Goal: Task Accomplishment & Management: Manage account settings

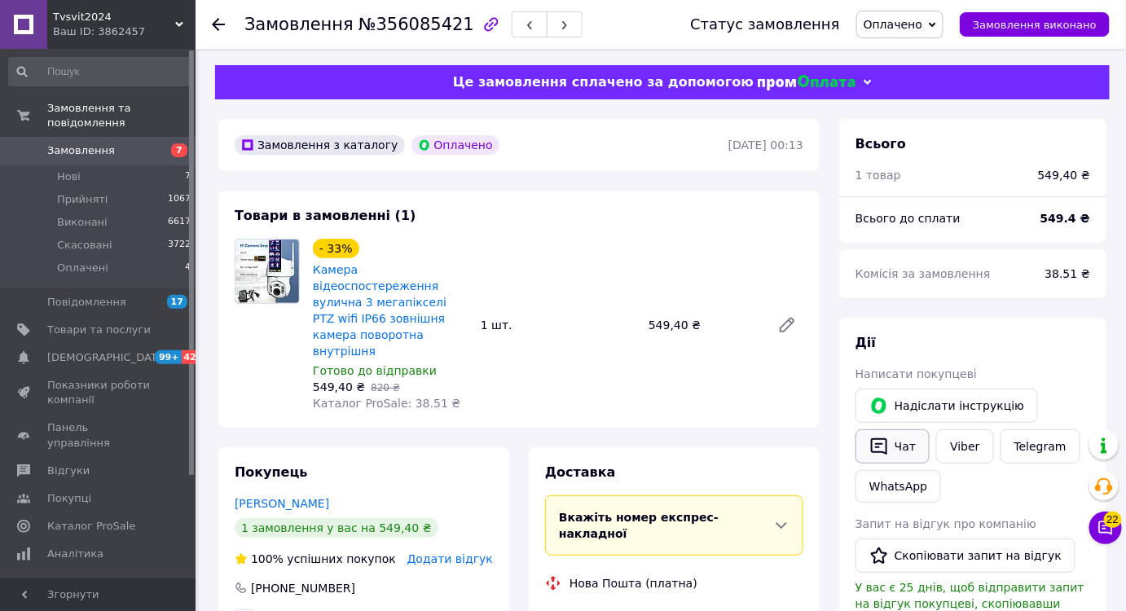
click at [883, 452] on icon "button" at bounding box center [879, 446] width 16 height 17
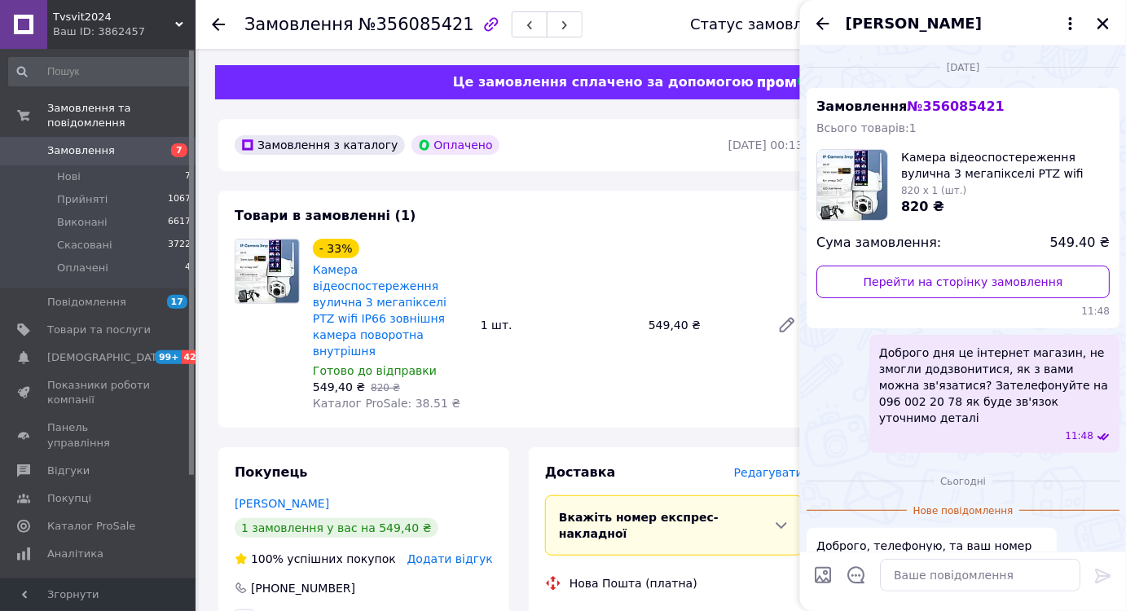
scroll to position [51, 0]
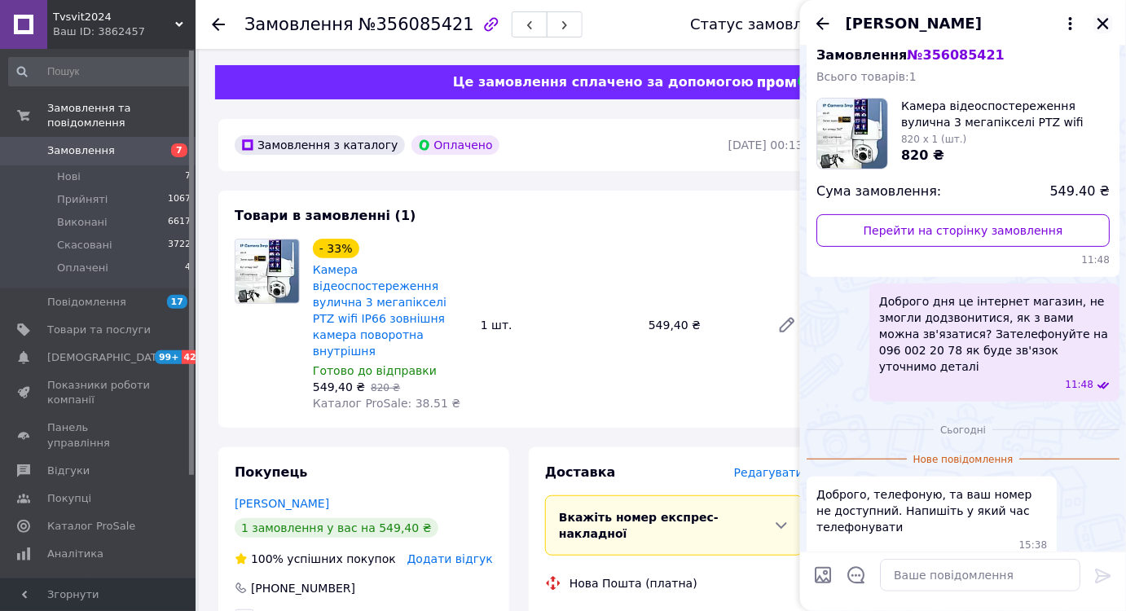
click at [1100, 22] on icon "Закрити" at bounding box center [1102, 23] width 11 height 11
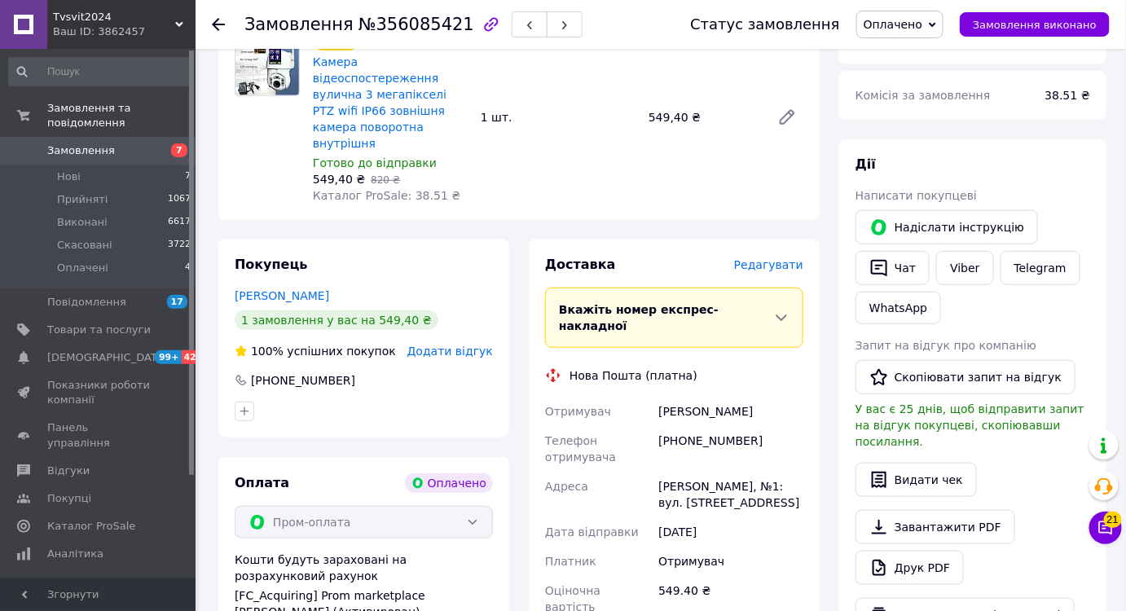
scroll to position [30, 0]
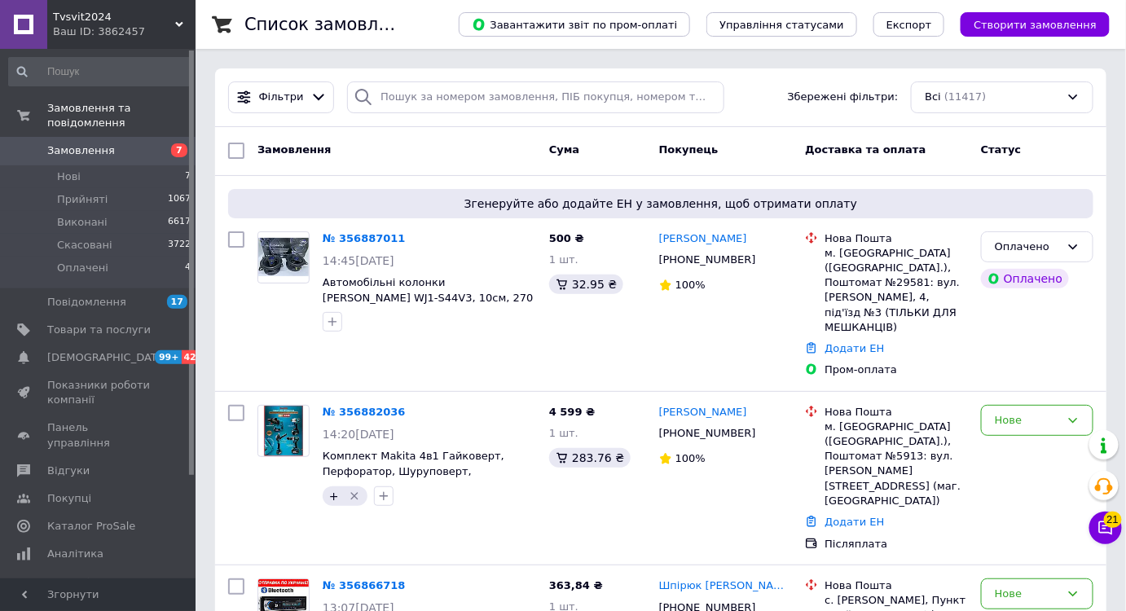
click at [412, 77] on div "Фільтри Збережені фільтри: Всі (11417)" at bounding box center [660, 97] width 891 height 59
click at [413, 77] on div "Фільтри Збережені фільтри: Всі (11417)" at bounding box center [660, 97] width 891 height 59
click at [416, 91] on input "search" at bounding box center [535, 97] width 377 height 32
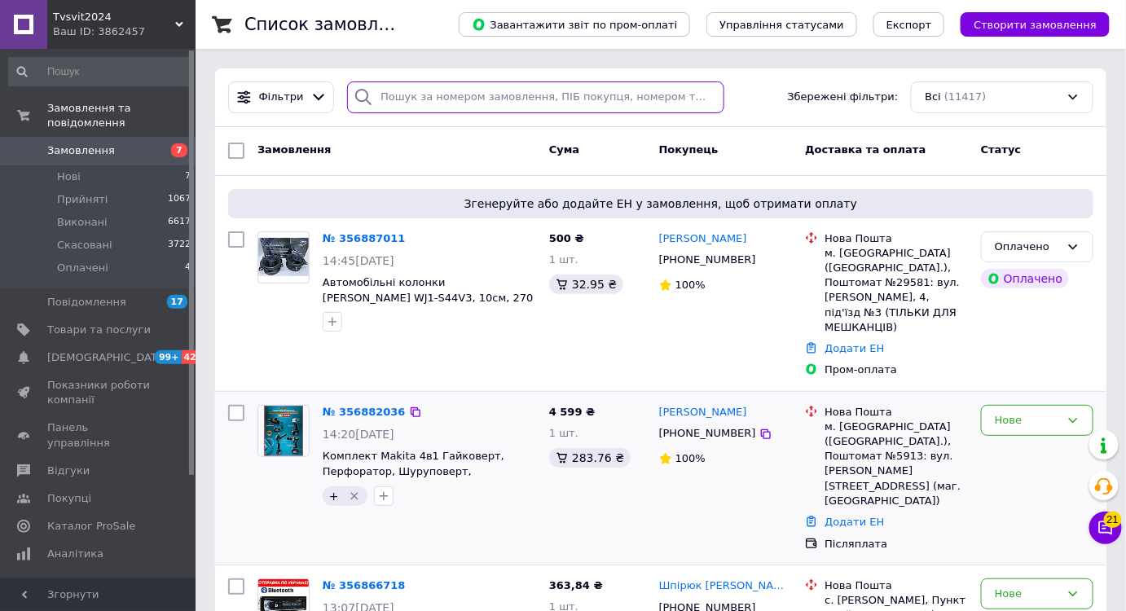
click at [417, 95] on input "search" at bounding box center [535, 97] width 377 height 32
paste input "1761"
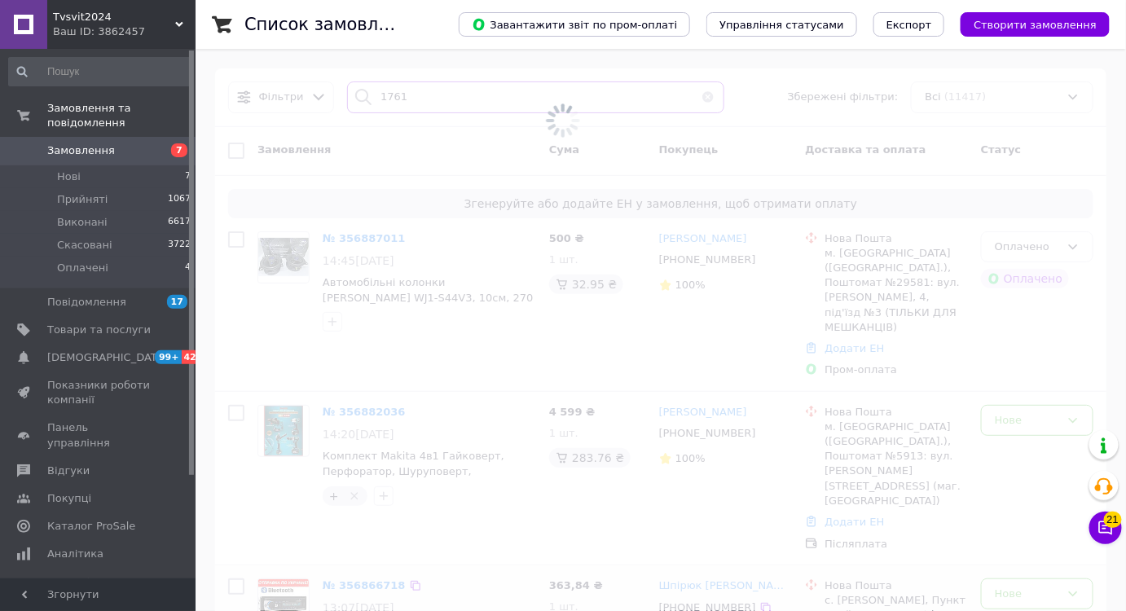
type input "1761"
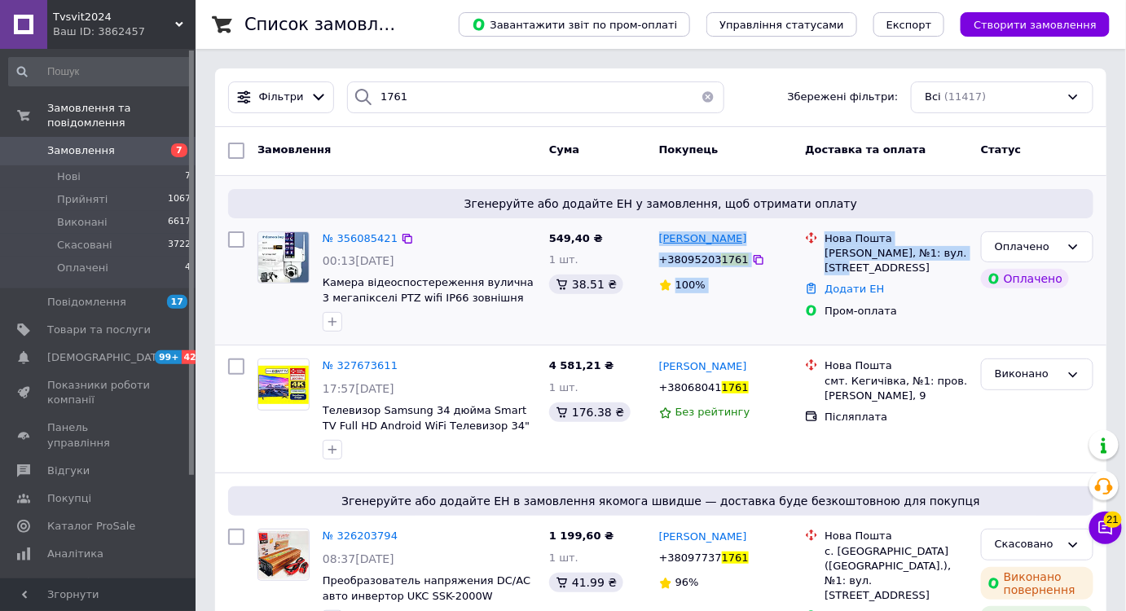
drag, startPoint x: 961, startPoint y: 253, endPoint x: 660, endPoint y: 236, distance: 301.8
click at [660, 236] on div "№ 356085421 00:13, 07.08.2025 Камера відеоспостереження вулична 3 мегапікселі P…" at bounding box center [661, 282] width 878 height 114
copy div "Олексій Близнюк +38095203 1761 100% Нова Пошта Жихор, №1: вул. Кутаїська, 2"
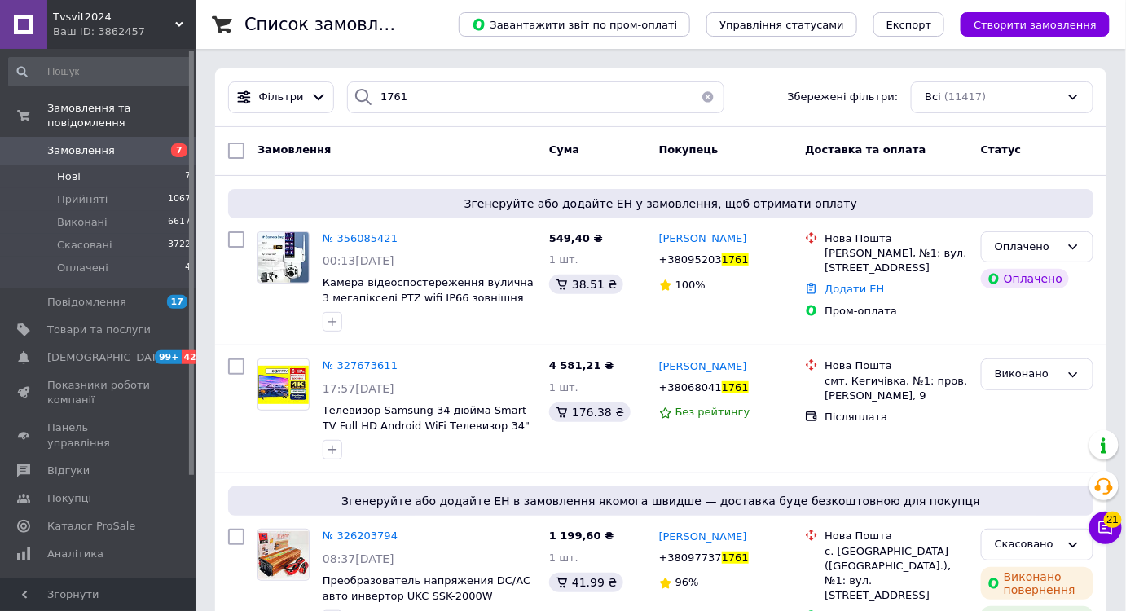
click at [165, 169] on li "Нові 7" at bounding box center [100, 176] width 200 height 23
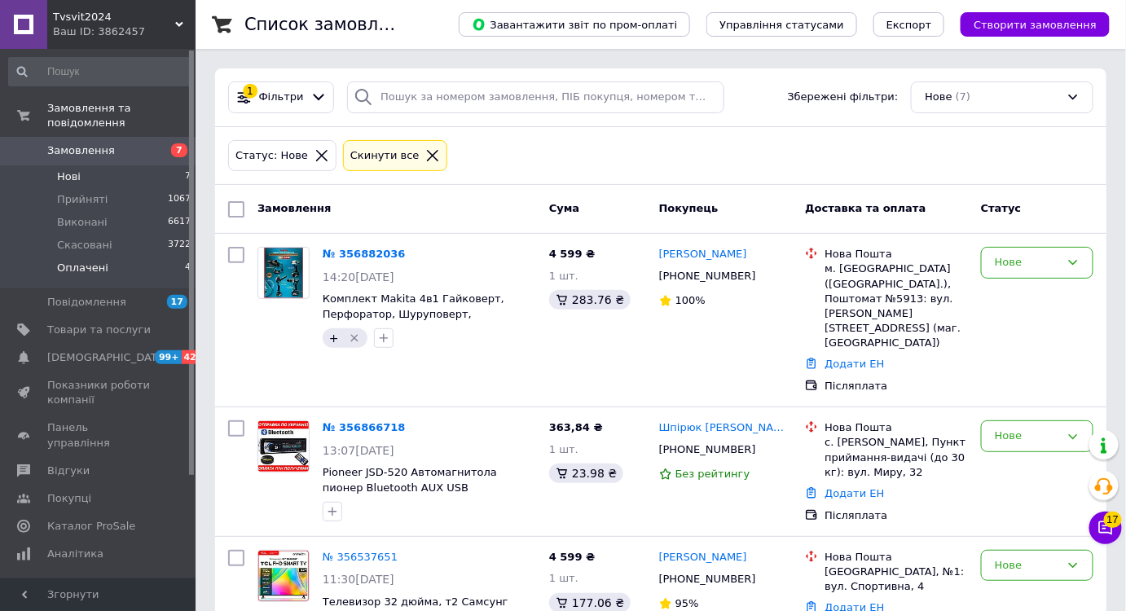
click at [160, 257] on li "Оплачені 4" at bounding box center [100, 272] width 200 height 31
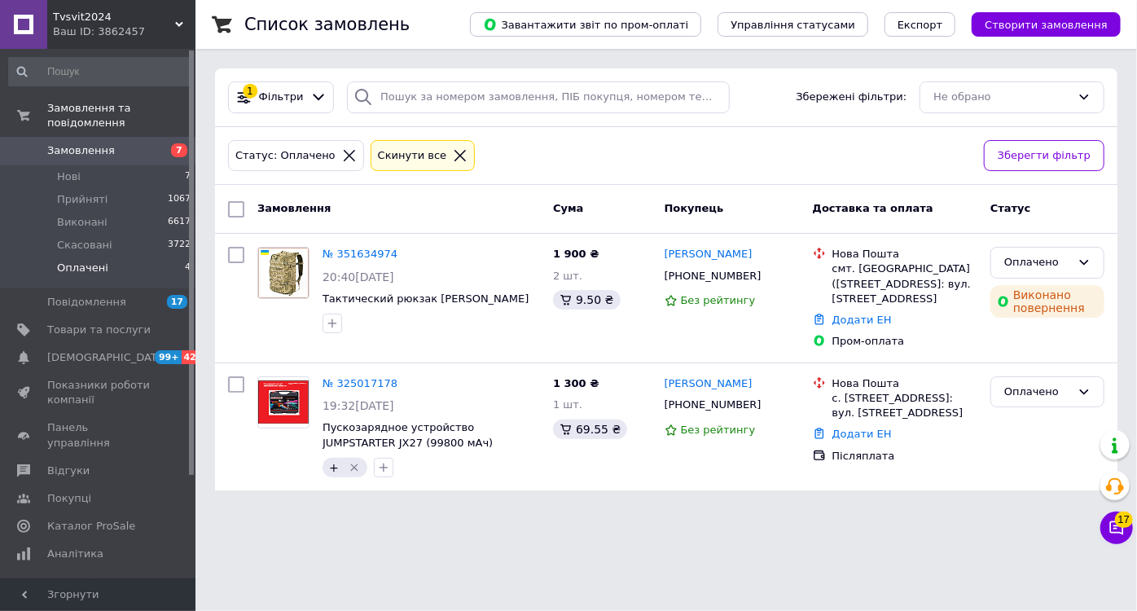
click at [163, 143] on span "7" at bounding box center [173, 150] width 45 height 15
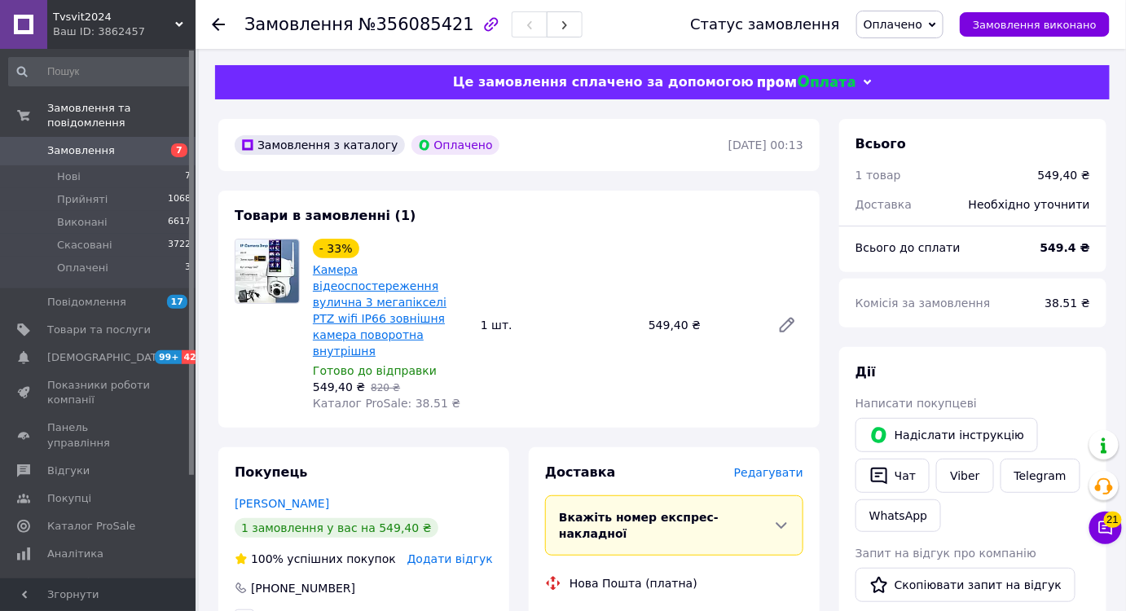
click at [430, 272] on link "Камера відеоспостереження вулична 3 мегапікселі PTZ wifi IP66 зовнішня камера п…" at bounding box center [380, 310] width 134 height 94
click at [943, 31] on span "Оплачено" at bounding box center [899, 25] width 87 height 28
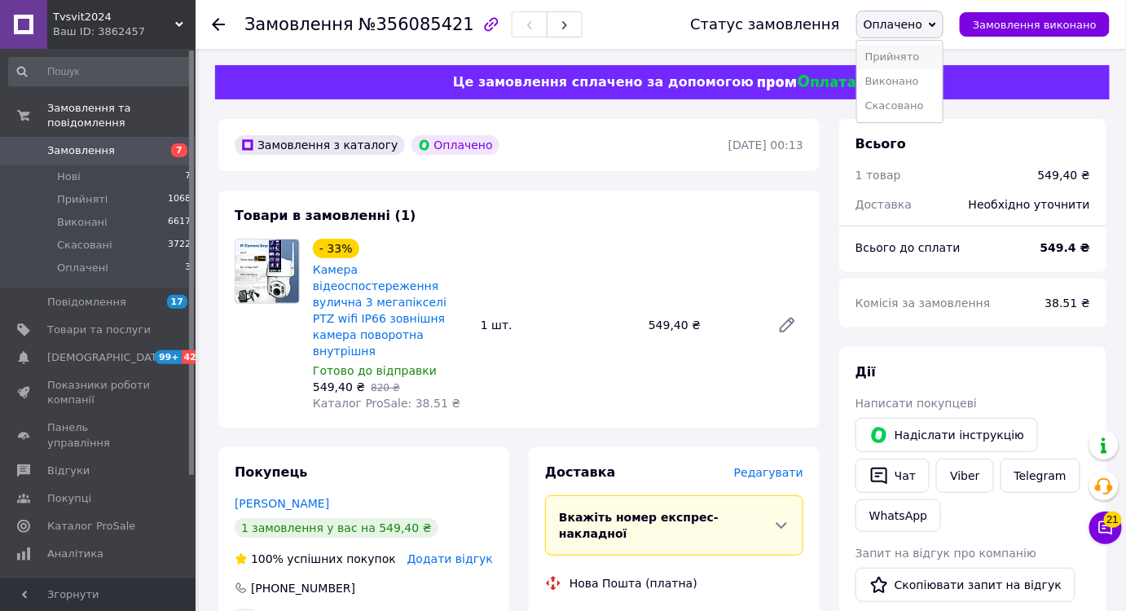
click at [938, 54] on li "Прийнято" at bounding box center [900, 57] width 86 height 24
click at [472, 552] on span "Додати відгук" at bounding box center [450, 558] width 86 height 13
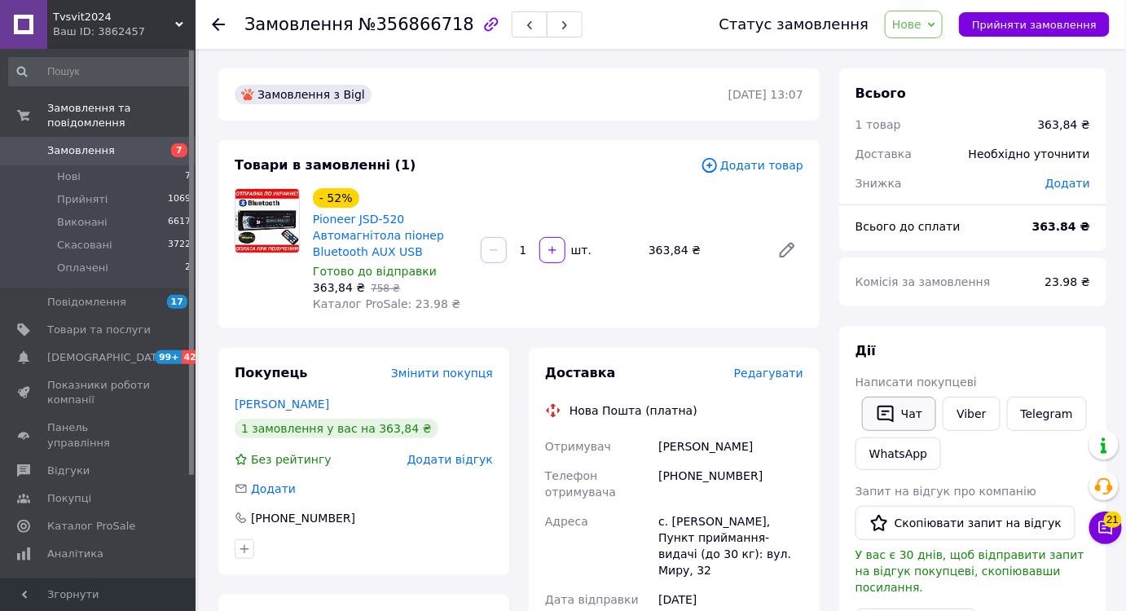
click at [889, 413] on icon "button" at bounding box center [886, 414] width 20 height 20
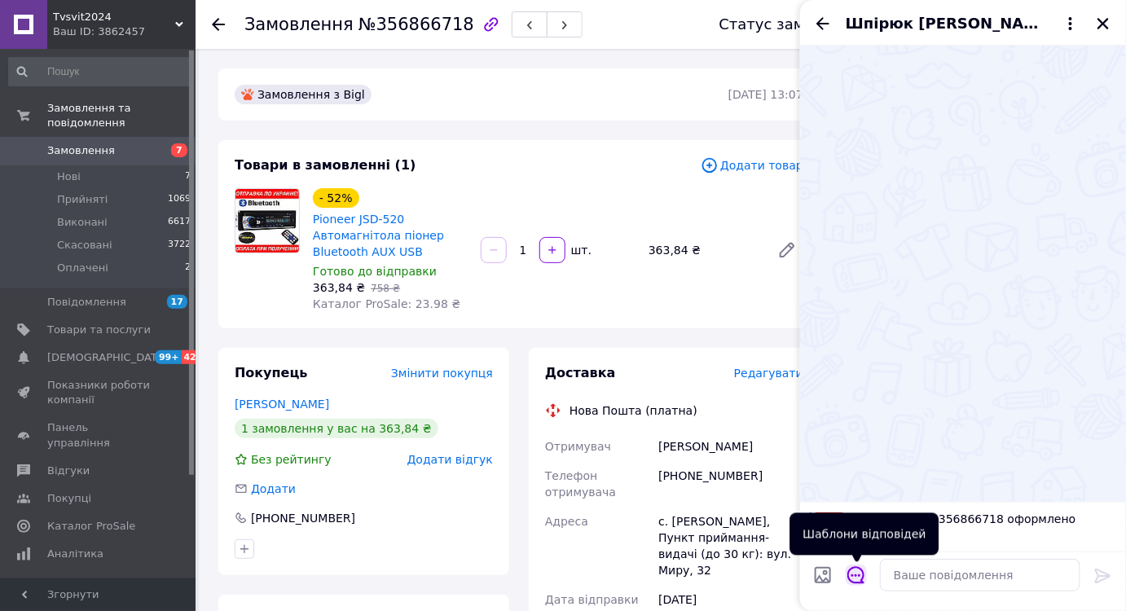
click at [861, 577] on icon "Відкрити шаблони відповідей" at bounding box center [856, 575] width 18 height 18
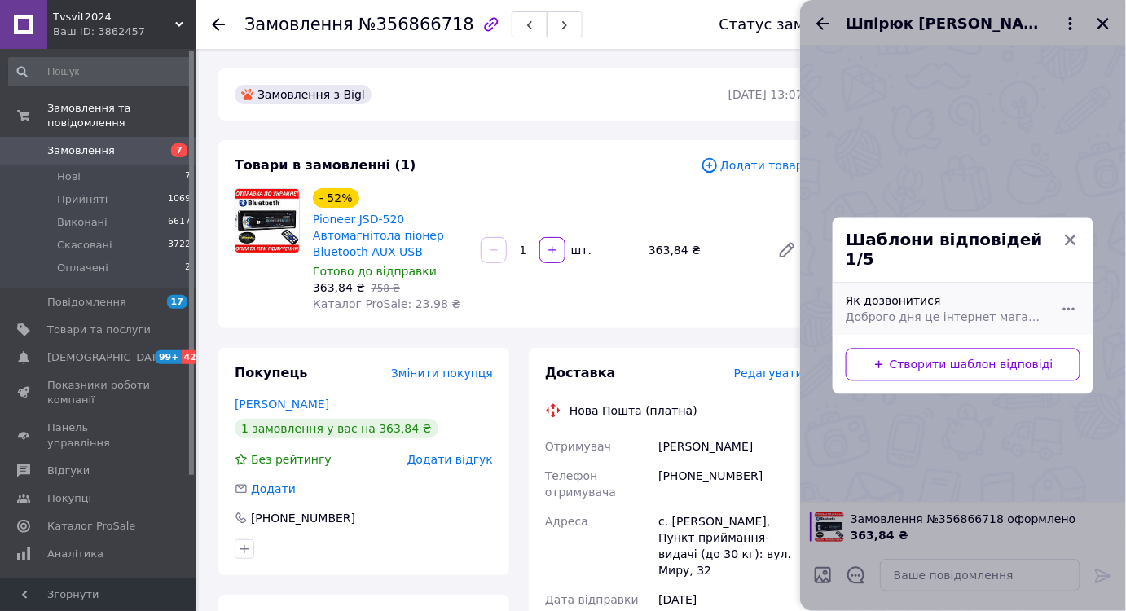
click at [946, 310] on span "Доброго дня це інтернет магазин, не змогли додзвонитися, як з вами можна зв'яза…" at bounding box center [944, 318] width 199 height 16
type textarea "Доброго дня це інтернет магазин, не змогли додзвонитися, як з вами можна зв'яза…"
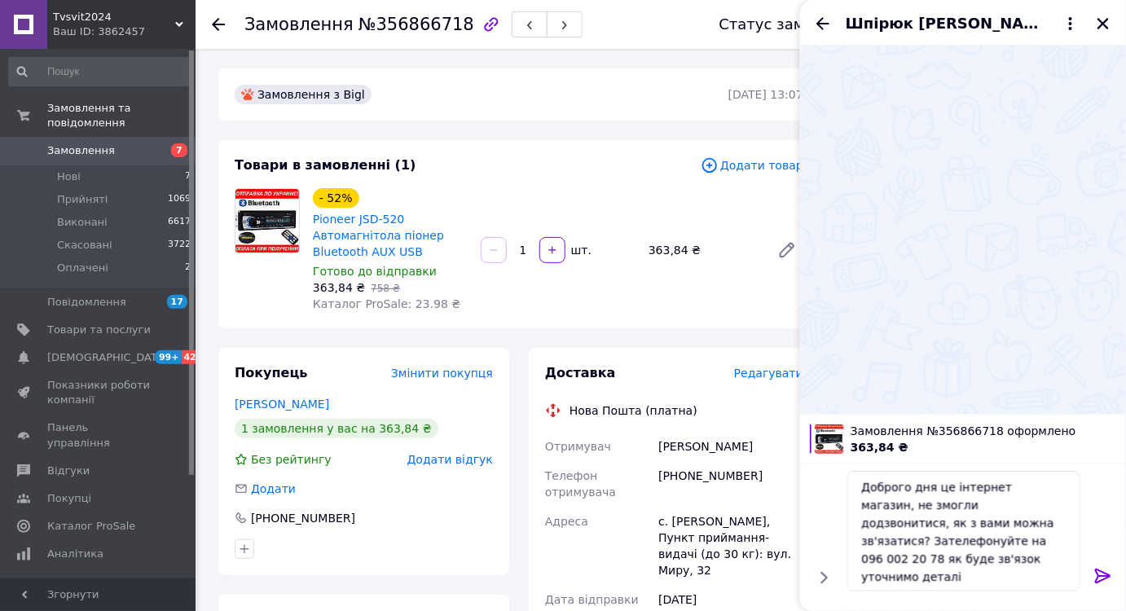
click at [1105, 577] on icon at bounding box center [1103, 576] width 20 height 20
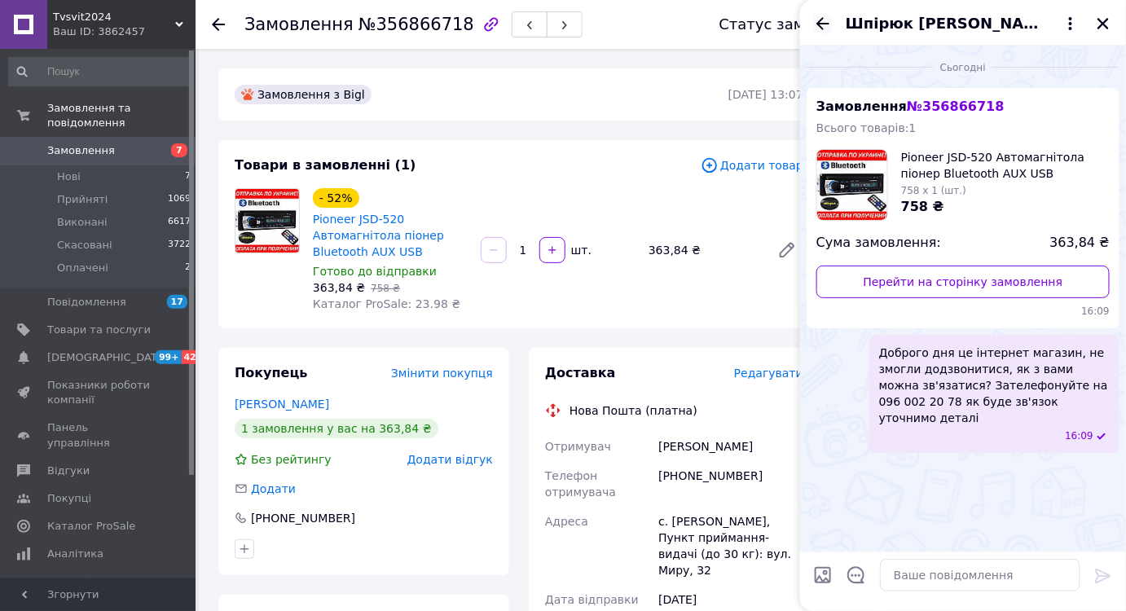
click at [823, 24] on icon "Назад" at bounding box center [823, 24] width 20 height 20
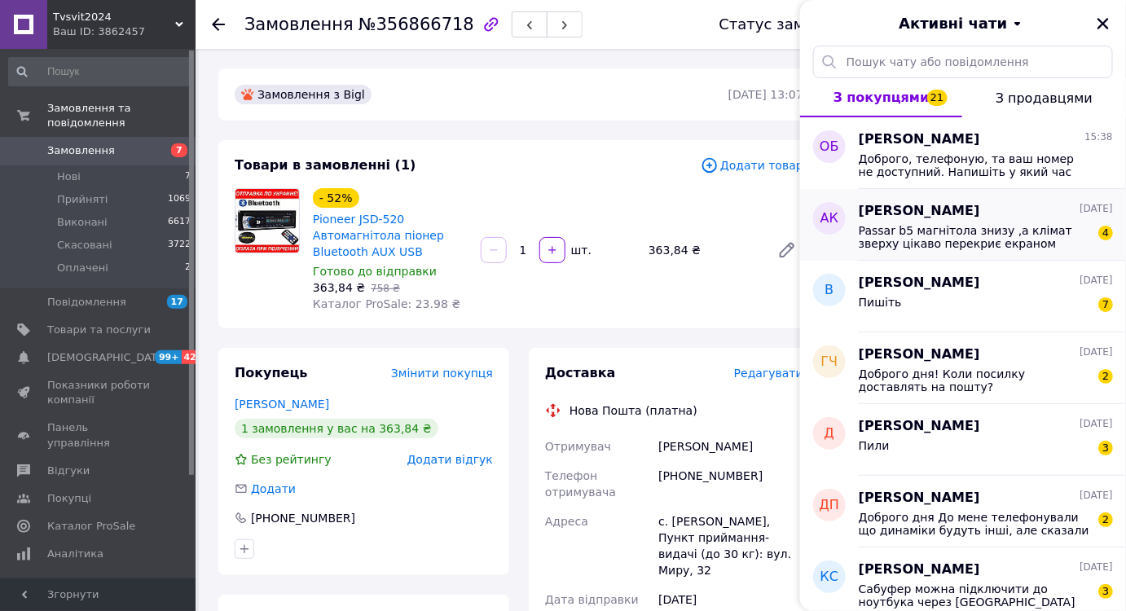
click at [946, 249] on div "Антон Крамаренко 11.08.2025 Passar b5 магнітола знизу ,а клімат зверху цікаво п…" at bounding box center [992, 225] width 267 height 72
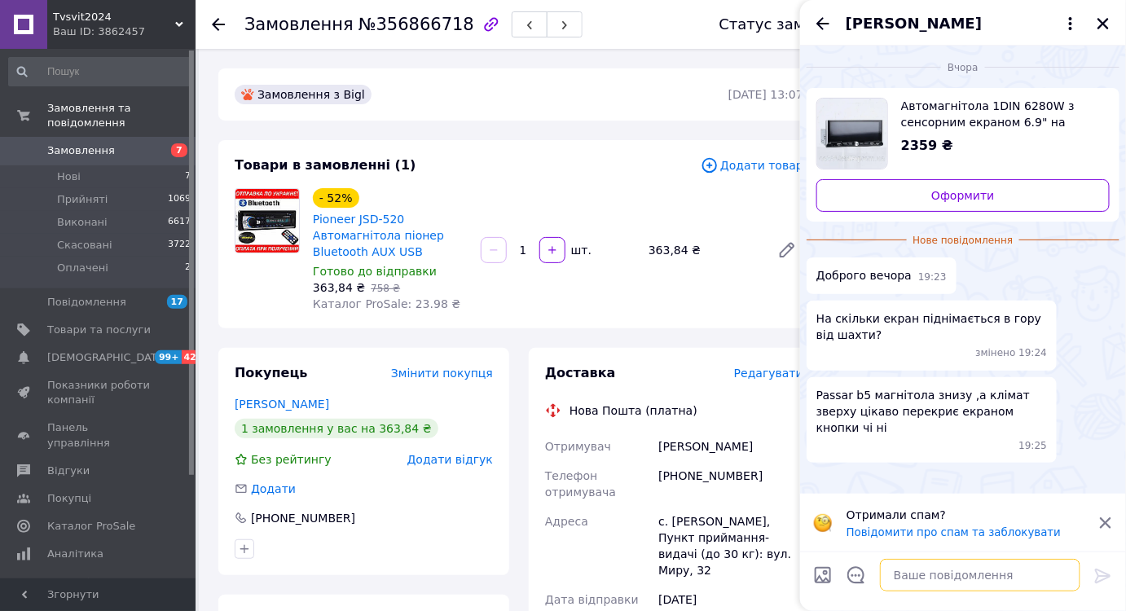
click at [929, 584] on textarea at bounding box center [980, 575] width 200 height 33
type textarea "там вгору 3 см поміряйте як у вас"
